Goal: Browse casually

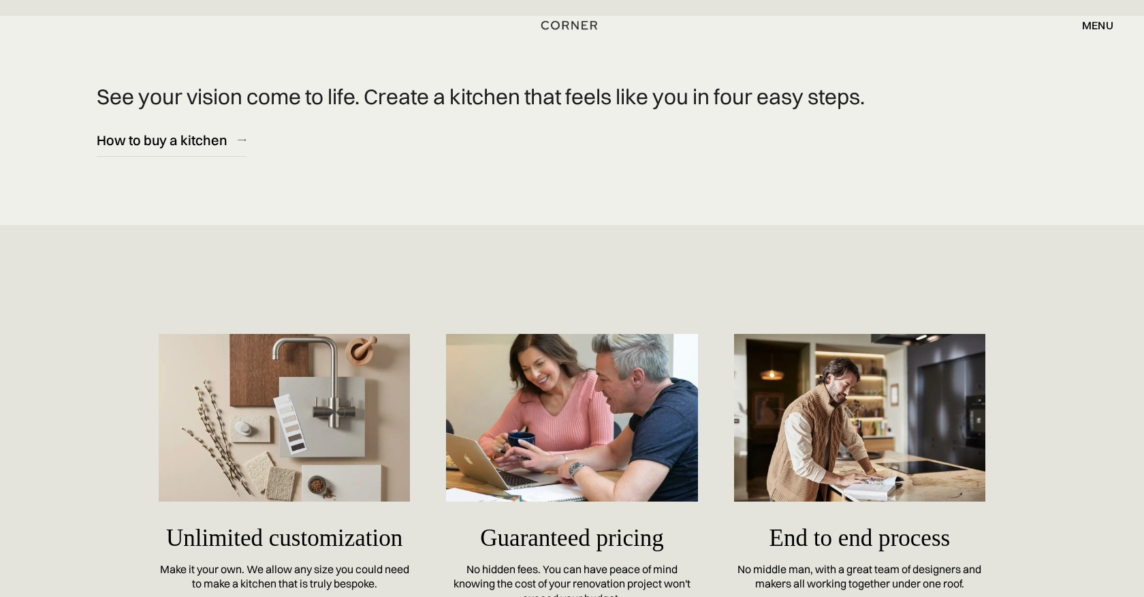
scroll to position [5245, 0]
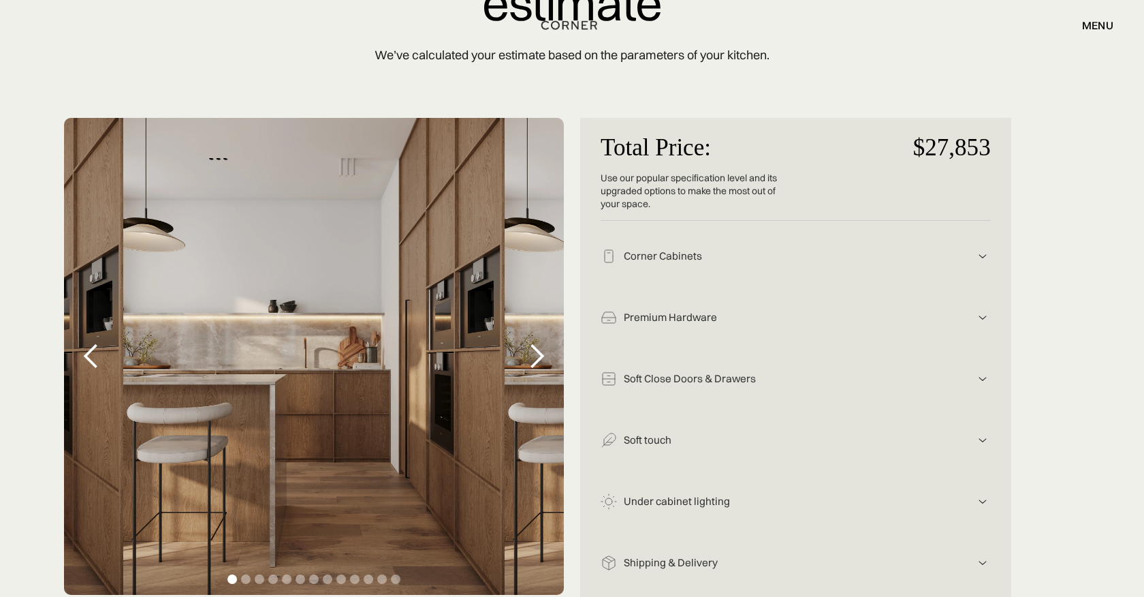
scroll to position [183, 0]
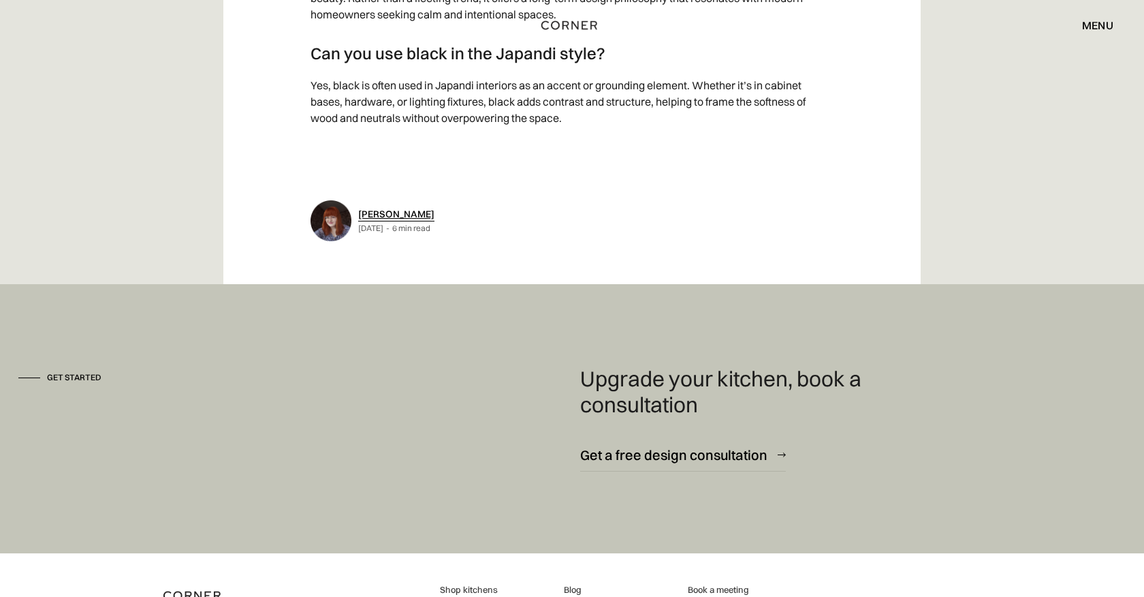
scroll to position [8556, 0]
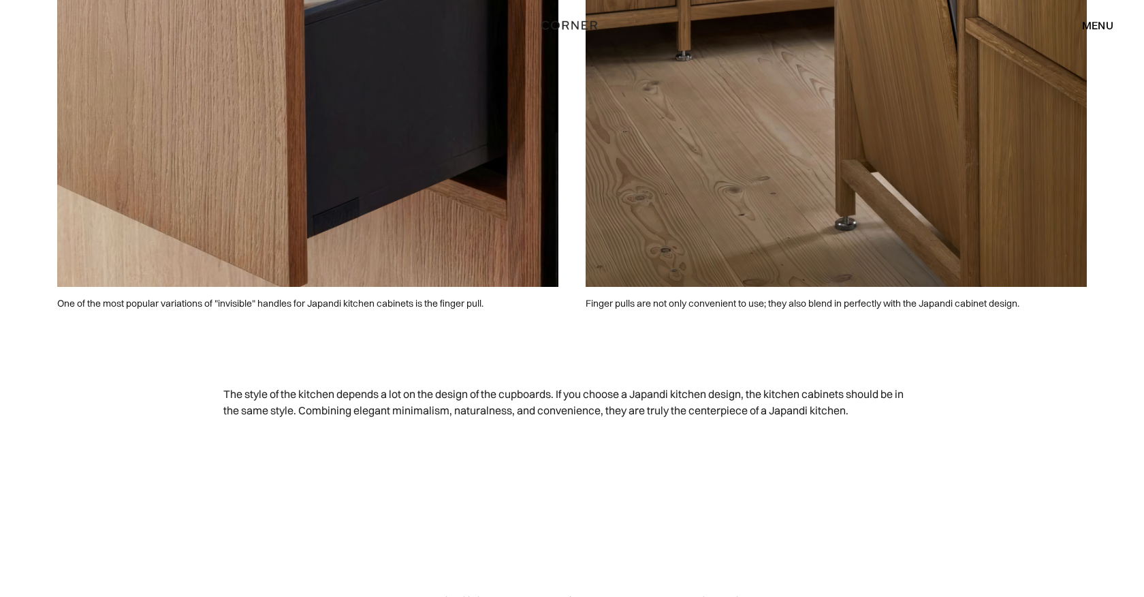
scroll to position [4457, 0]
